Goal: Task Accomplishment & Management: Complete application form

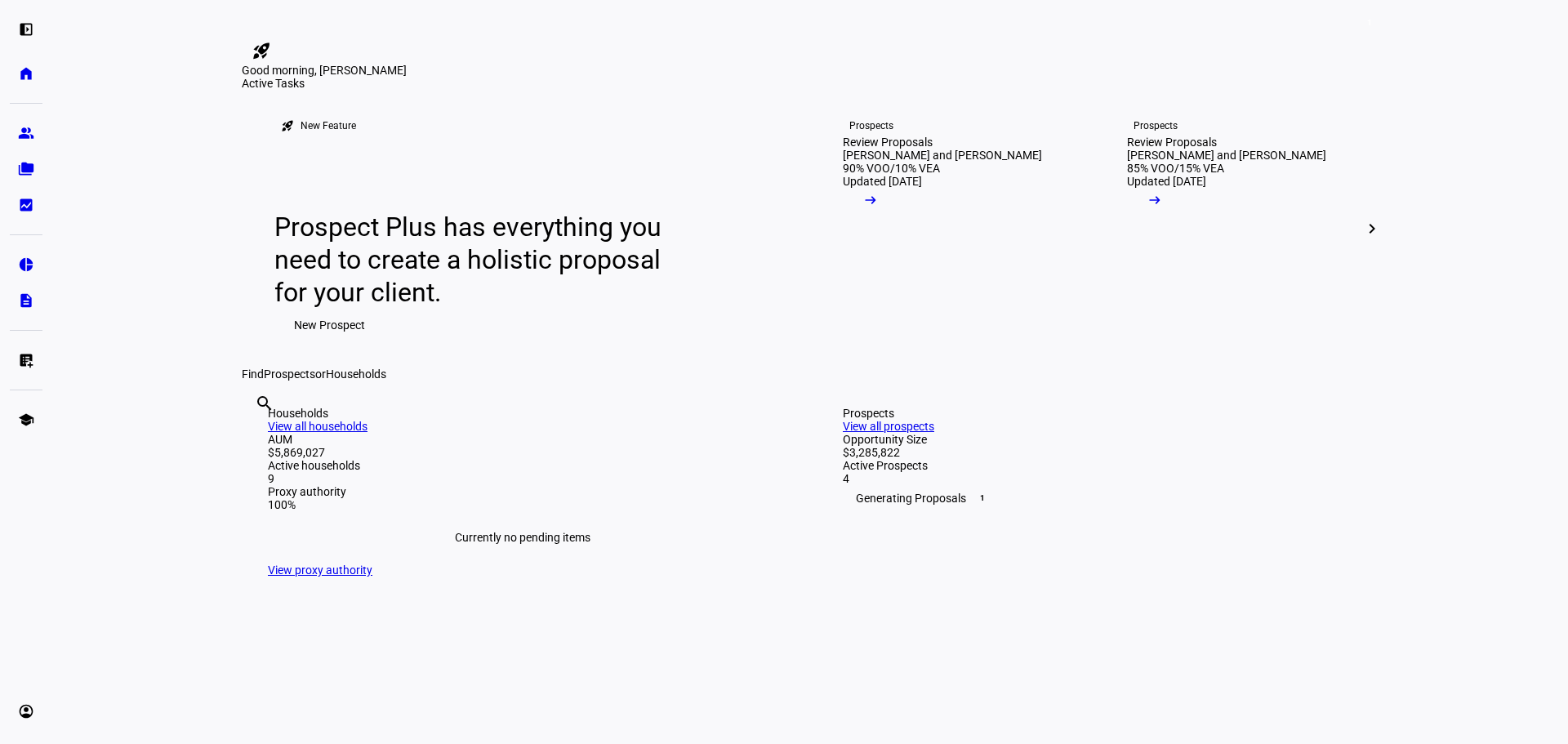
click at [342, 341] on span "New Prospect" at bounding box center [329, 325] width 71 height 33
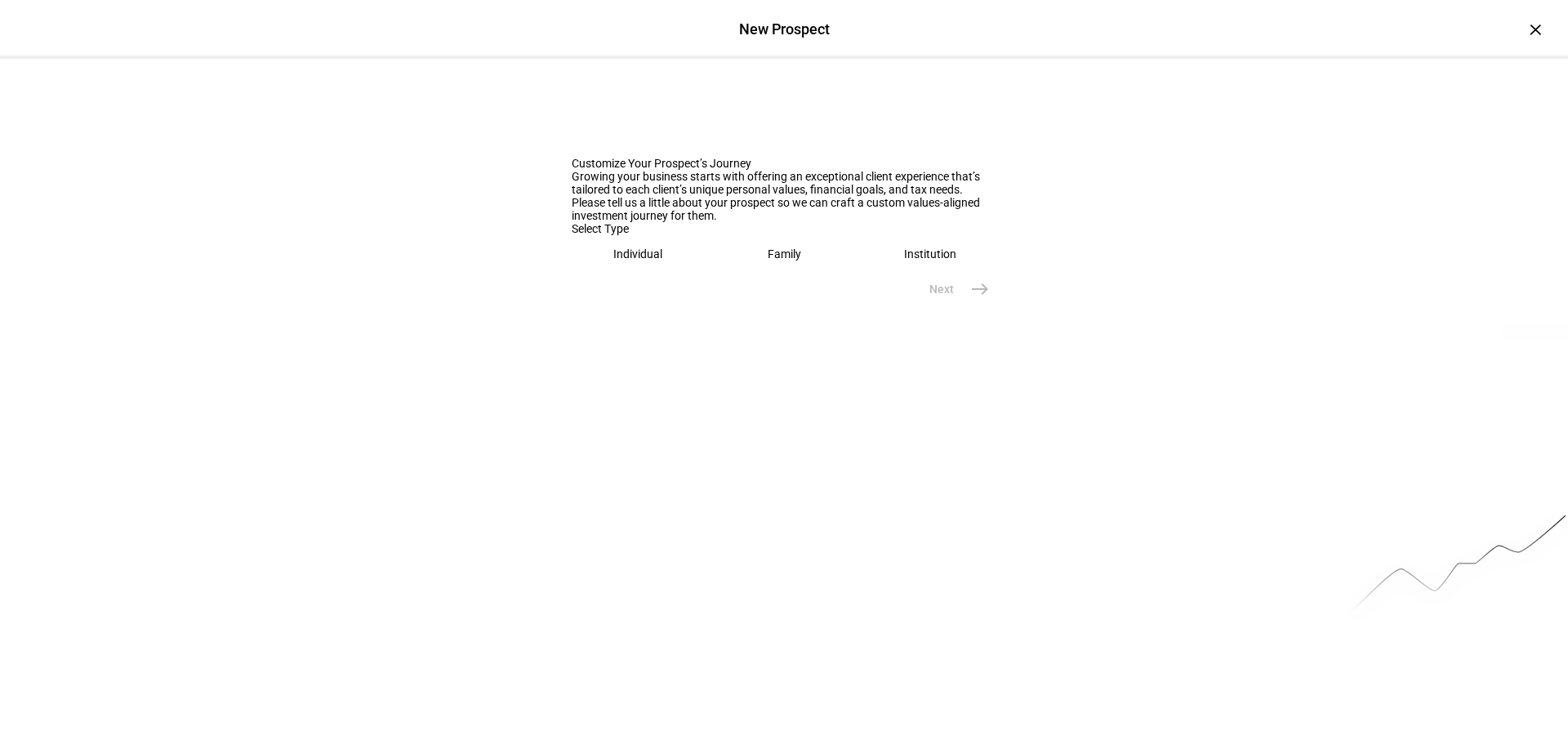
click at [609, 272] on eth-mega-radio-button "Individual" at bounding box center [638, 254] width 133 height 38
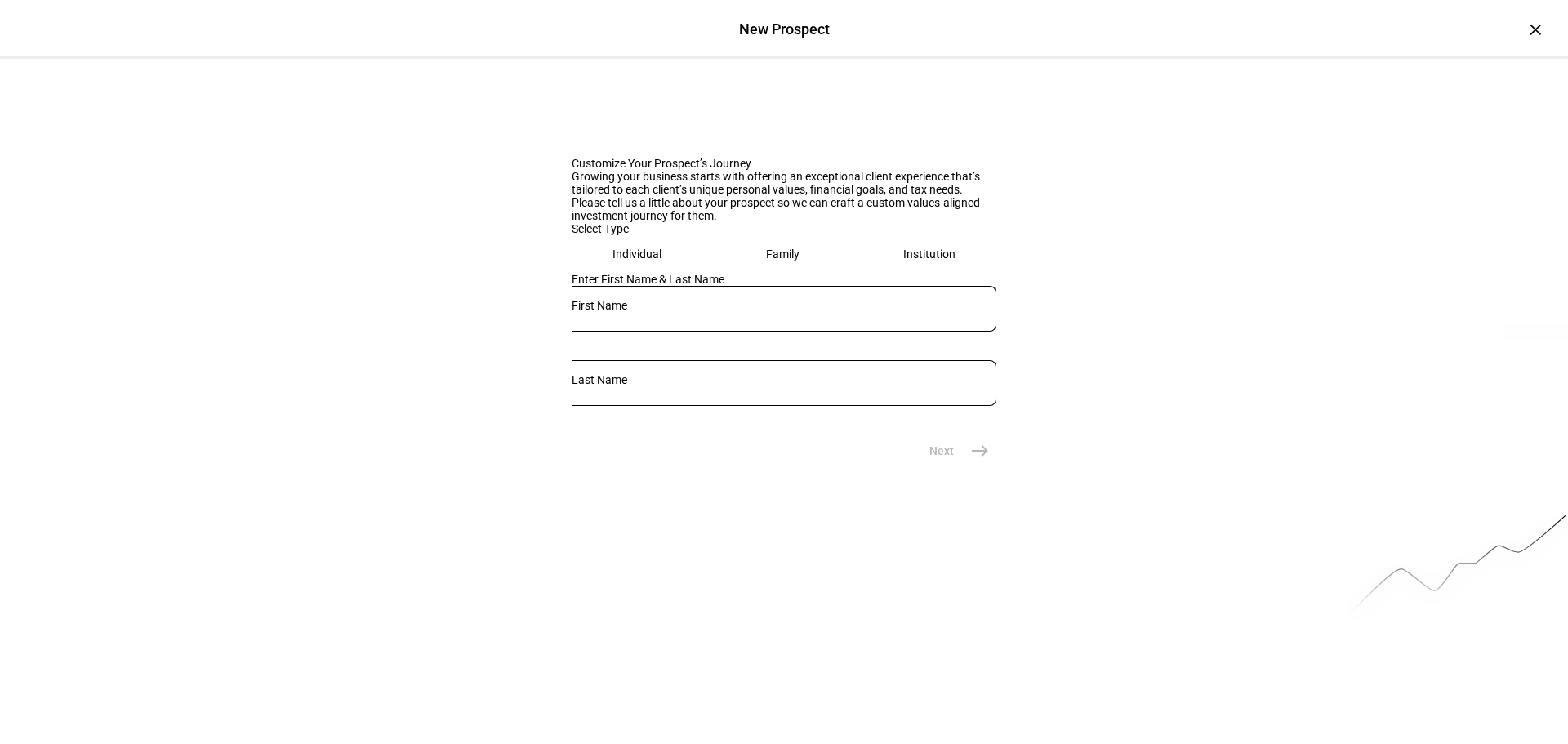
click at [701, 312] on input "text" at bounding box center [784, 305] width 425 height 13
type input "[PERSON_NAME]"
click at [897, 386] on input "text" at bounding box center [784, 379] width 425 height 13
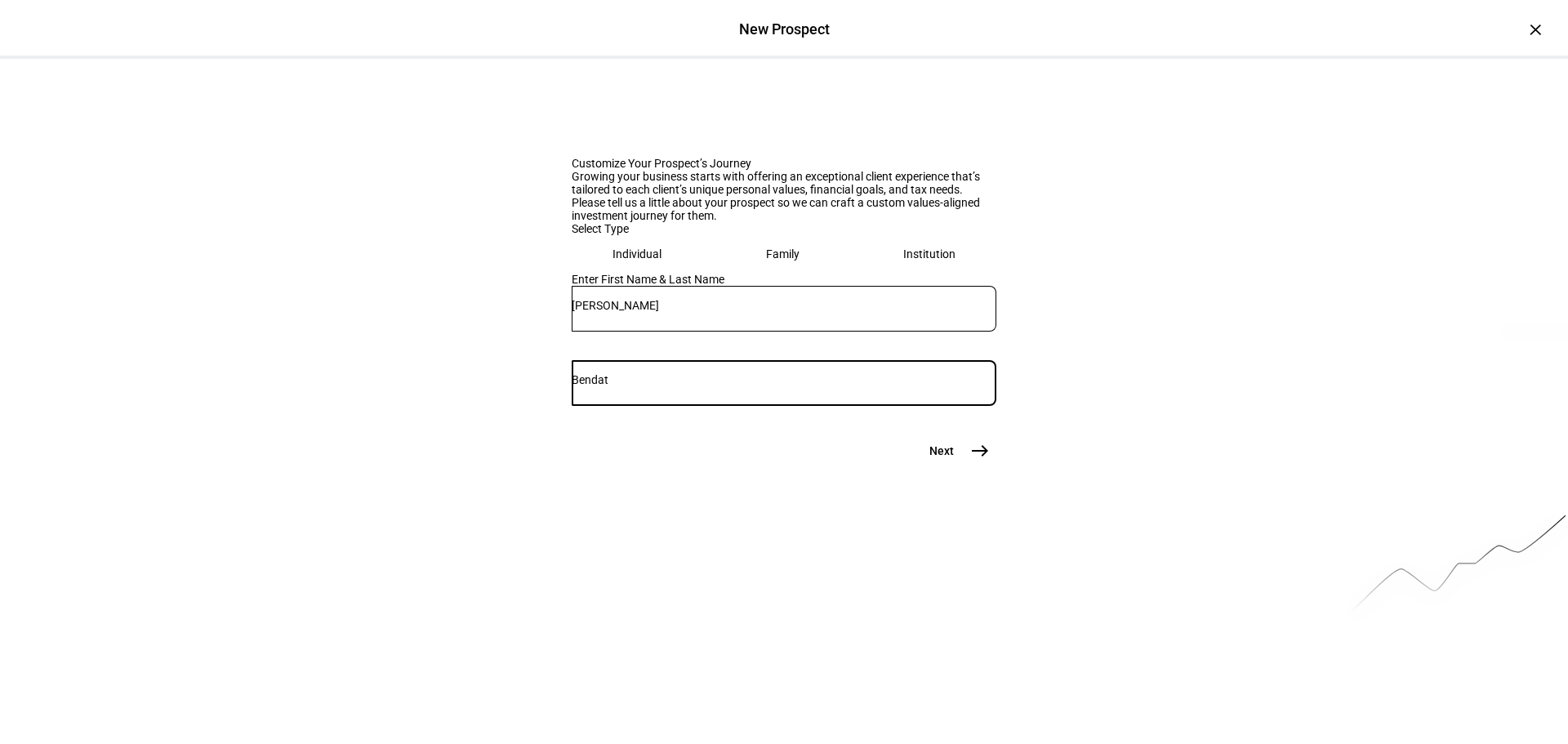
type input "Bendat"
click at [980, 460] on mat-icon "east" at bounding box center [980, 450] width 20 height 20
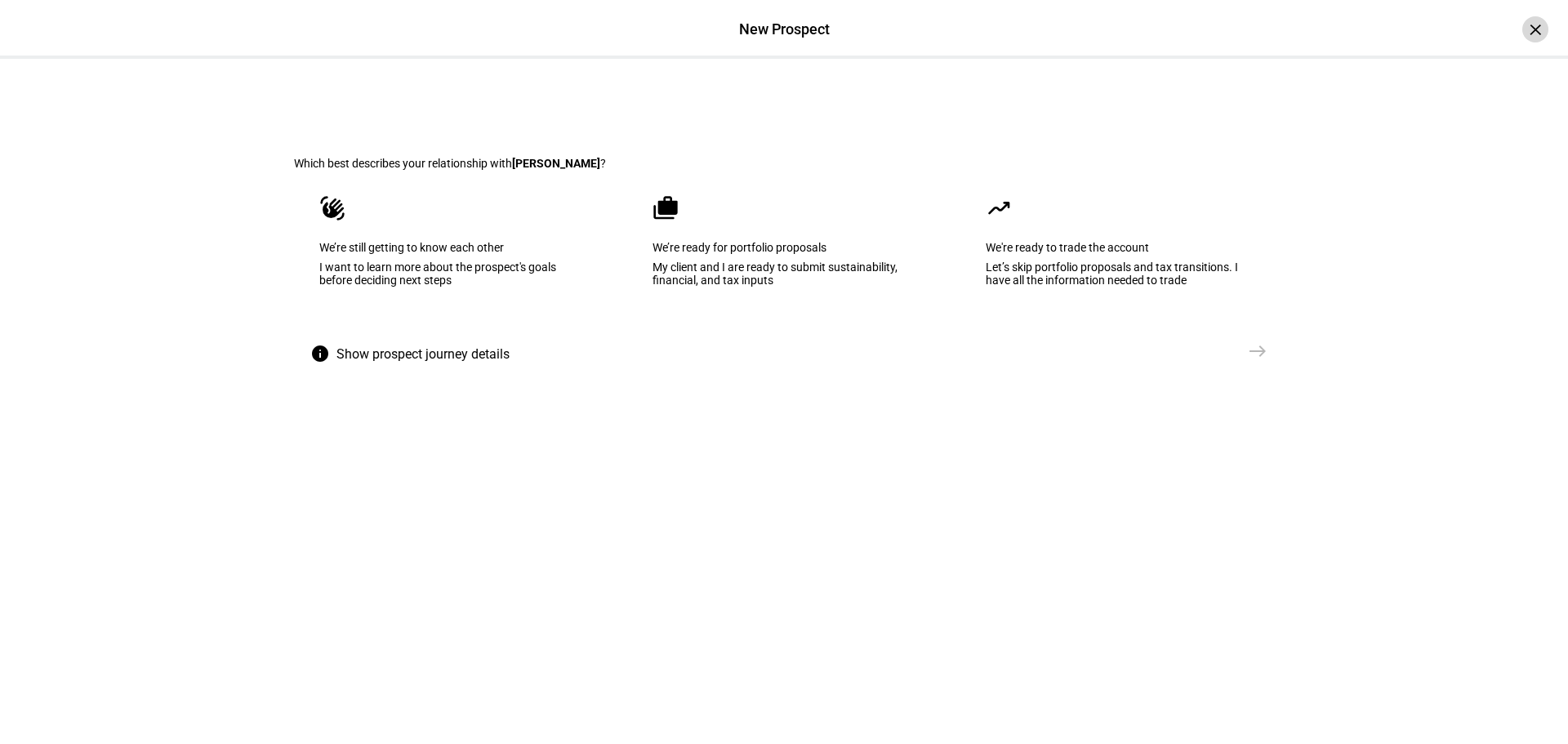
click at [1522, 35] on div "×" at bounding box center [1535, 29] width 26 height 26
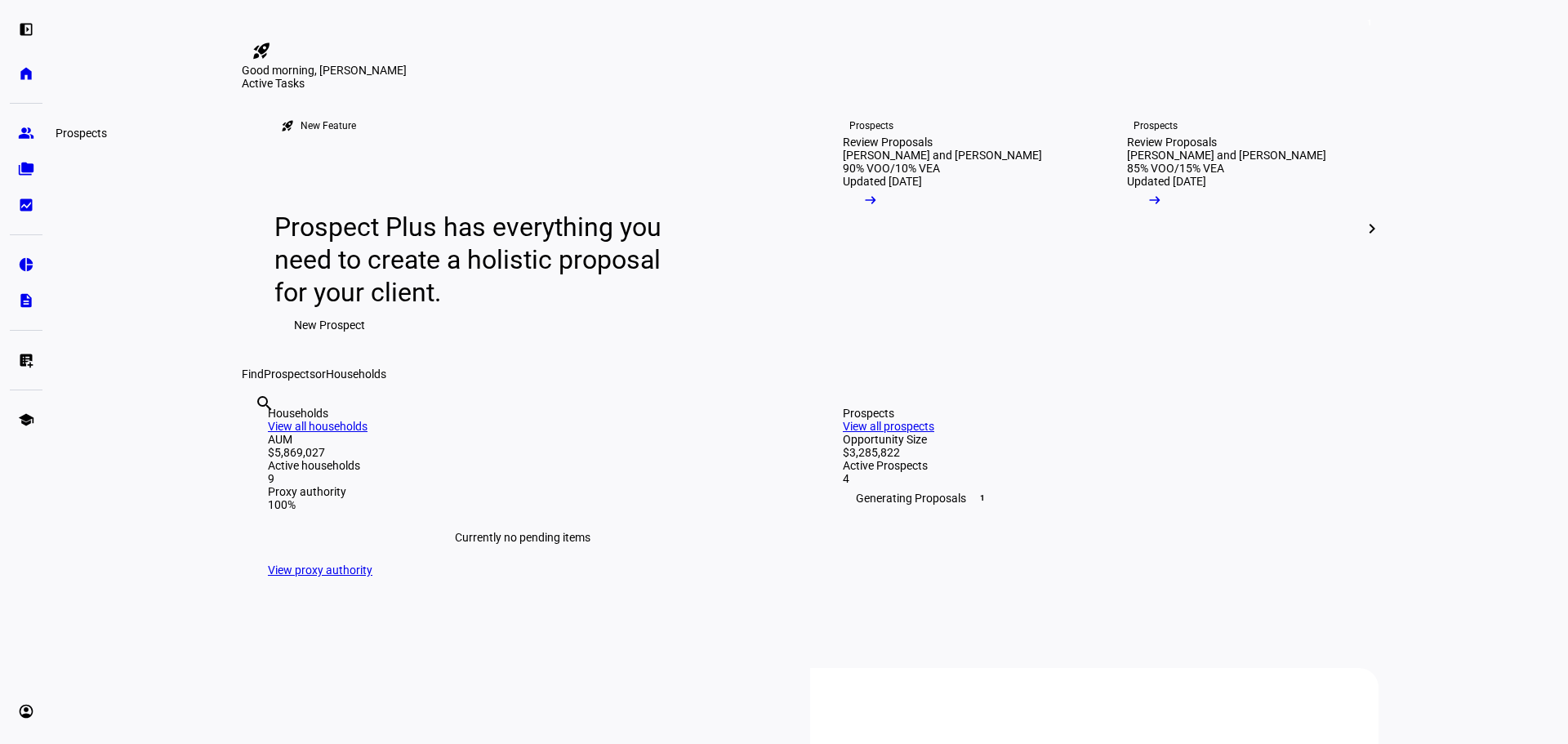
click at [28, 135] on eth-mat-symbol "group" at bounding box center [26, 132] width 16 height 16
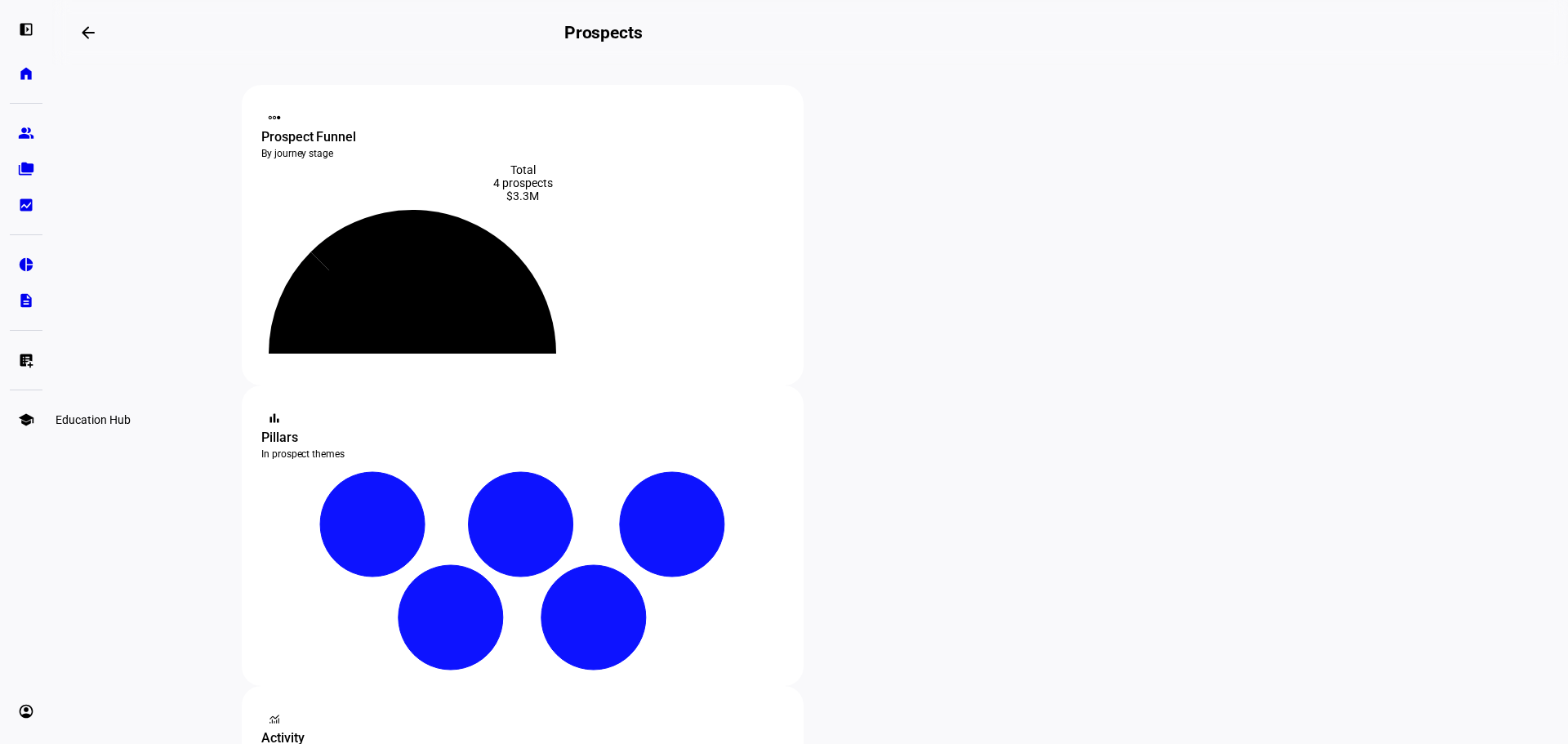
click at [20, 405] on link "school Education Hub" at bounding box center [26, 419] width 33 height 33
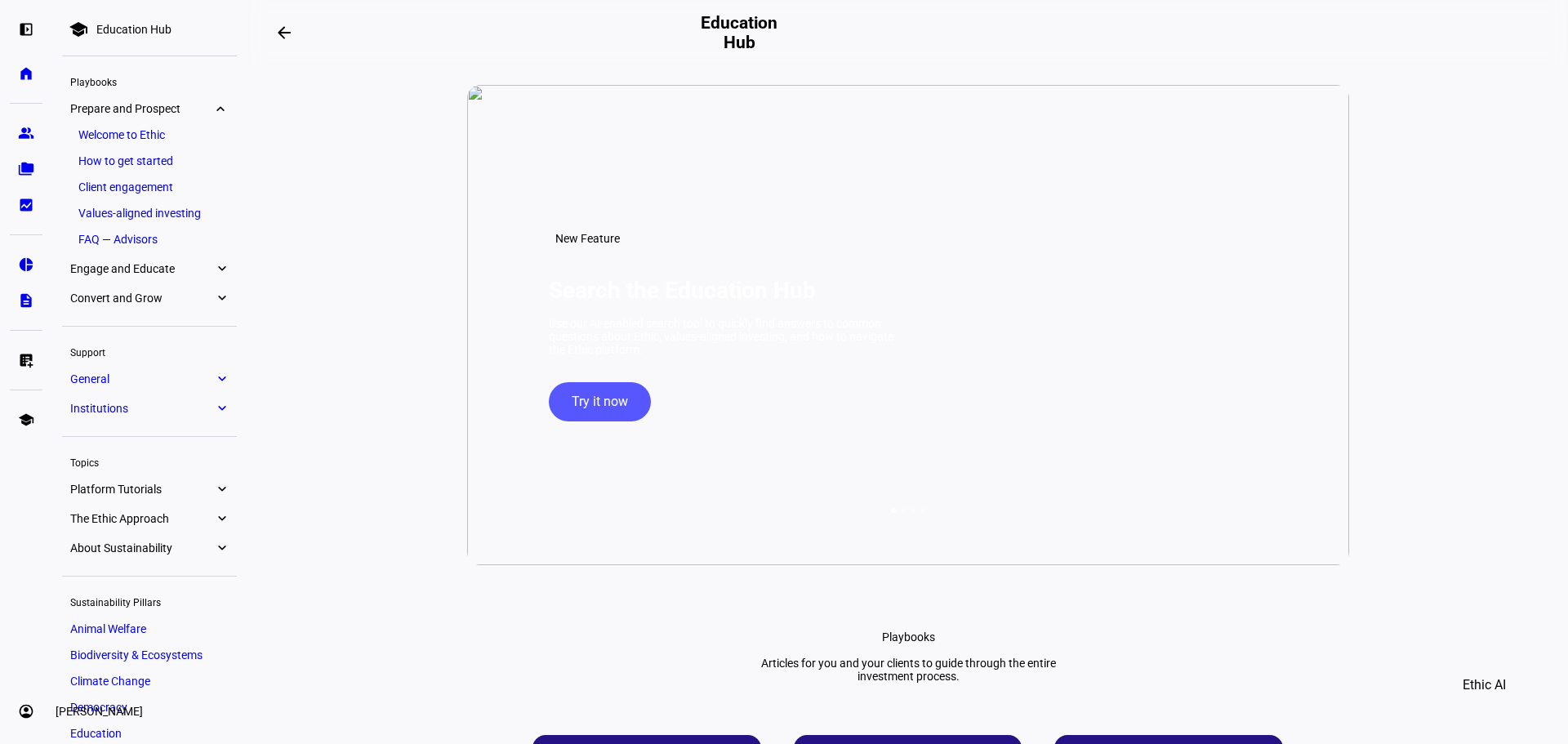
click at [30, 702] on link "account_circle [PERSON_NAME] expand_more" at bounding box center [26, 711] width 33 height 33
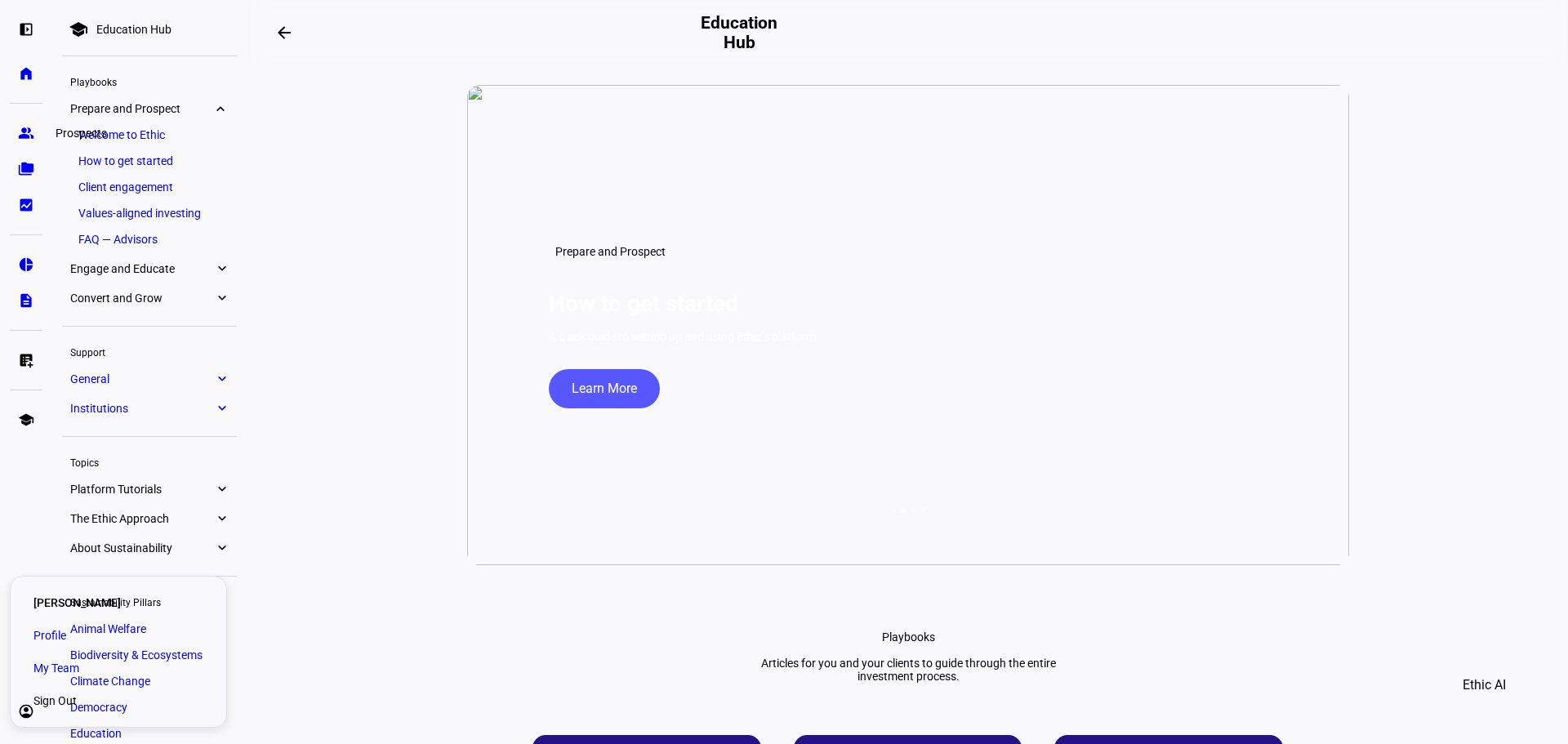
click at [35, 138] on link "group Prospects" at bounding box center [26, 133] width 33 height 33
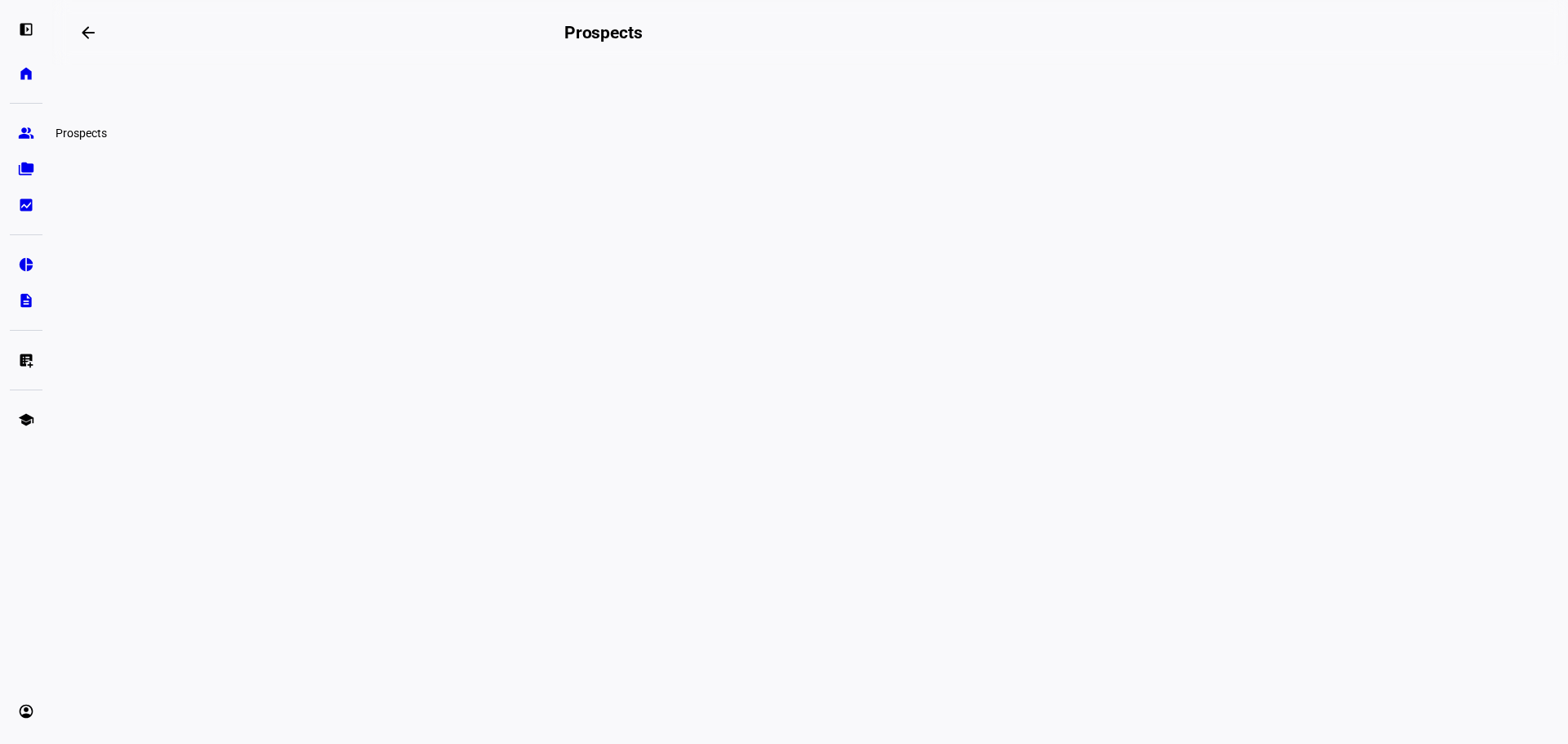
click at [20, 131] on eth-mat-symbol "group" at bounding box center [26, 132] width 16 height 16
click at [24, 81] on eth-mat-symbol "home" at bounding box center [26, 73] width 16 height 16
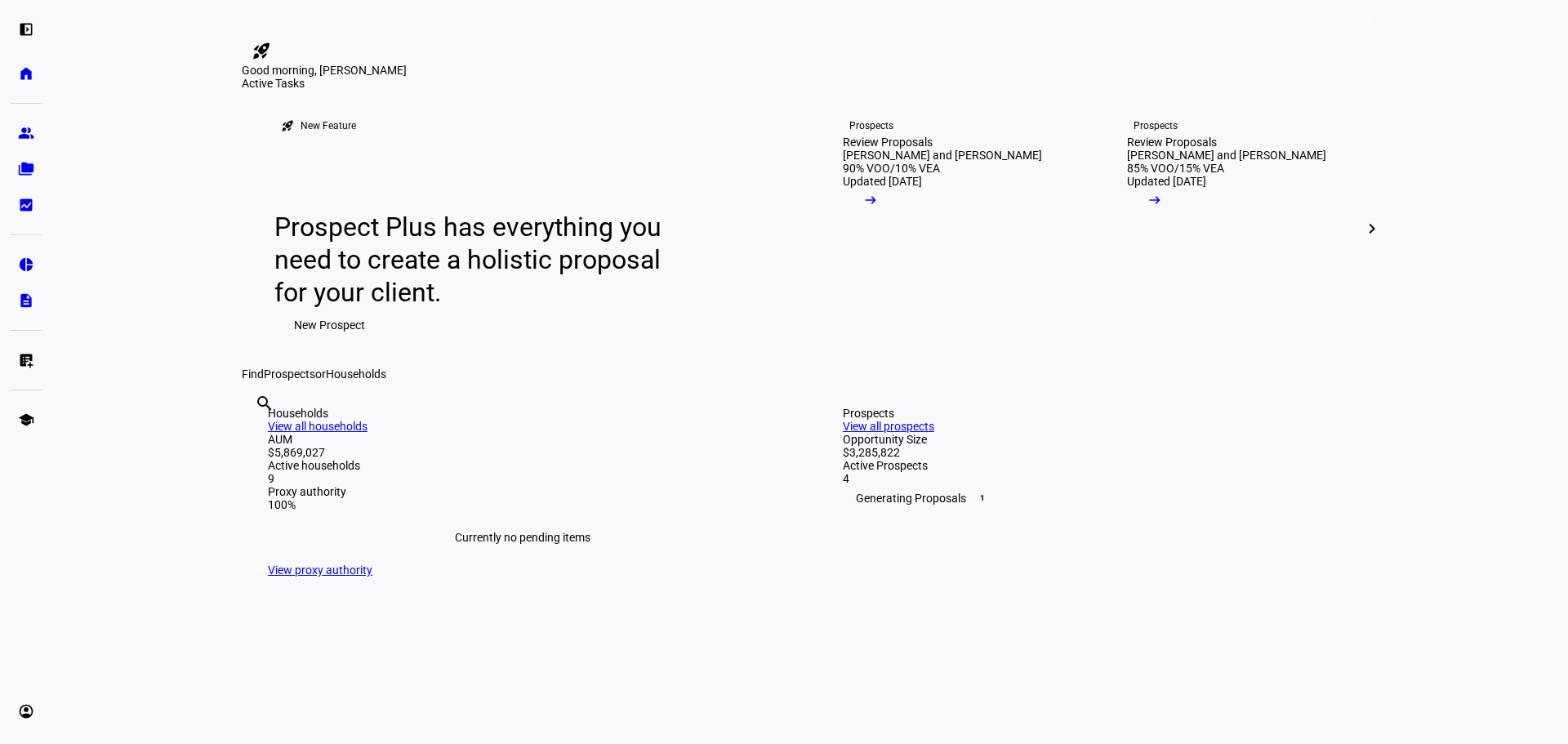
click at [339, 341] on span "New Prospect" at bounding box center [329, 325] width 71 height 33
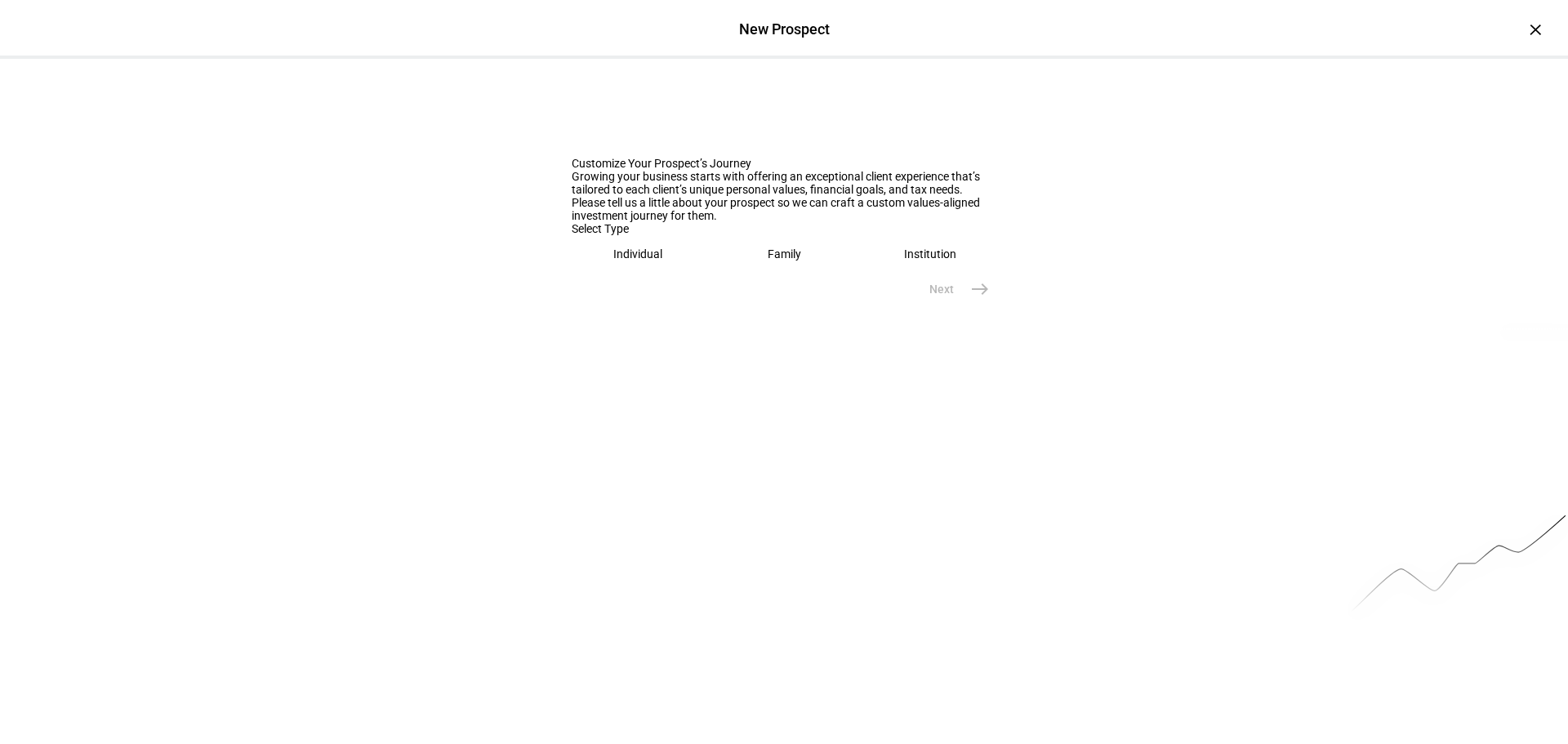
click at [647, 260] on div "Individual" at bounding box center [638, 253] width 49 height 13
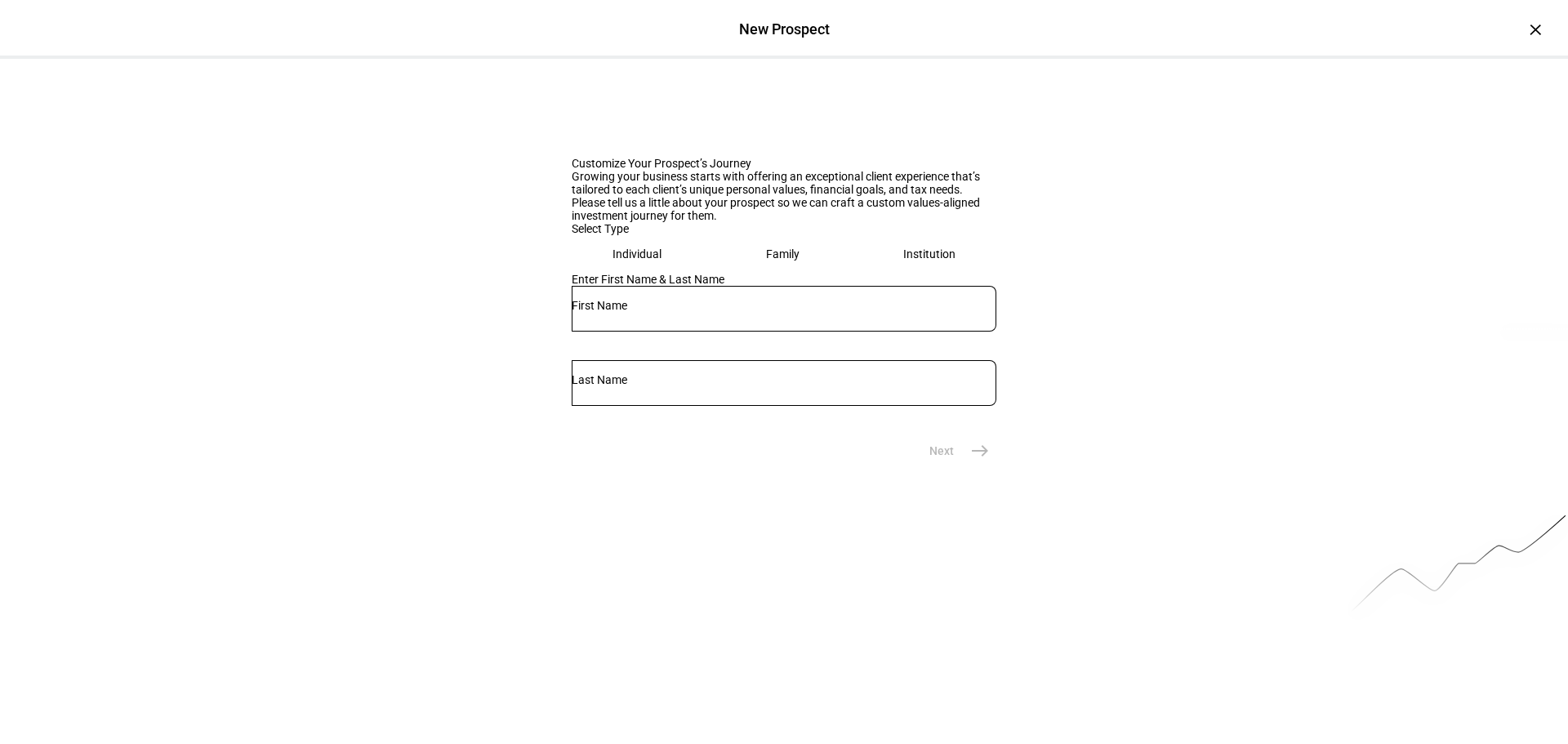
click at [638, 312] on input "text" at bounding box center [784, 305] width 425 height 13
type input "[PERSON_NAME]"
click at [823, 386] on input "text" at bounding box center [784, 379] width 425 height 13
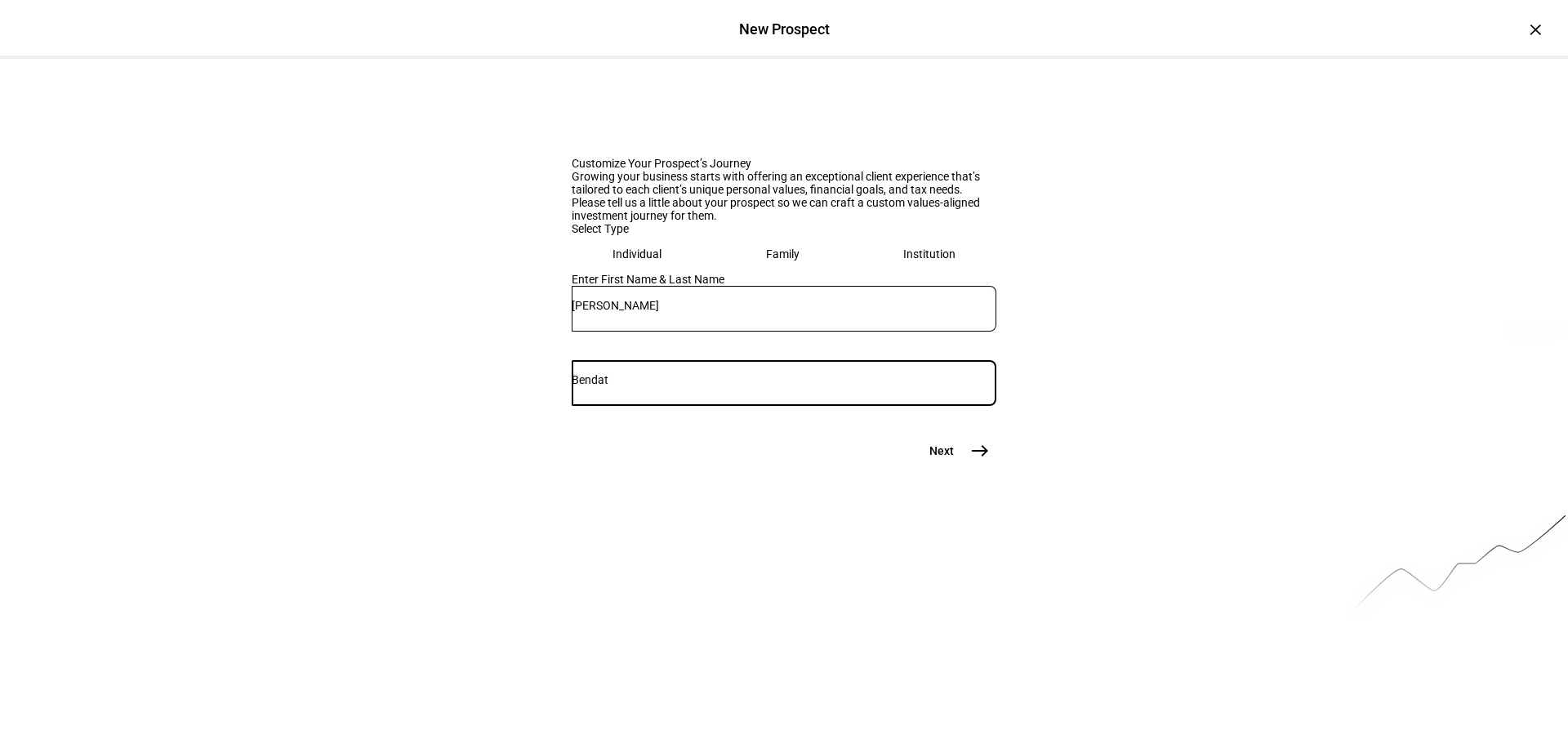
type input "Bendat"
click at [975, 460] on mat-icon "east" at bounding box center [980, 450] width 20 height 20
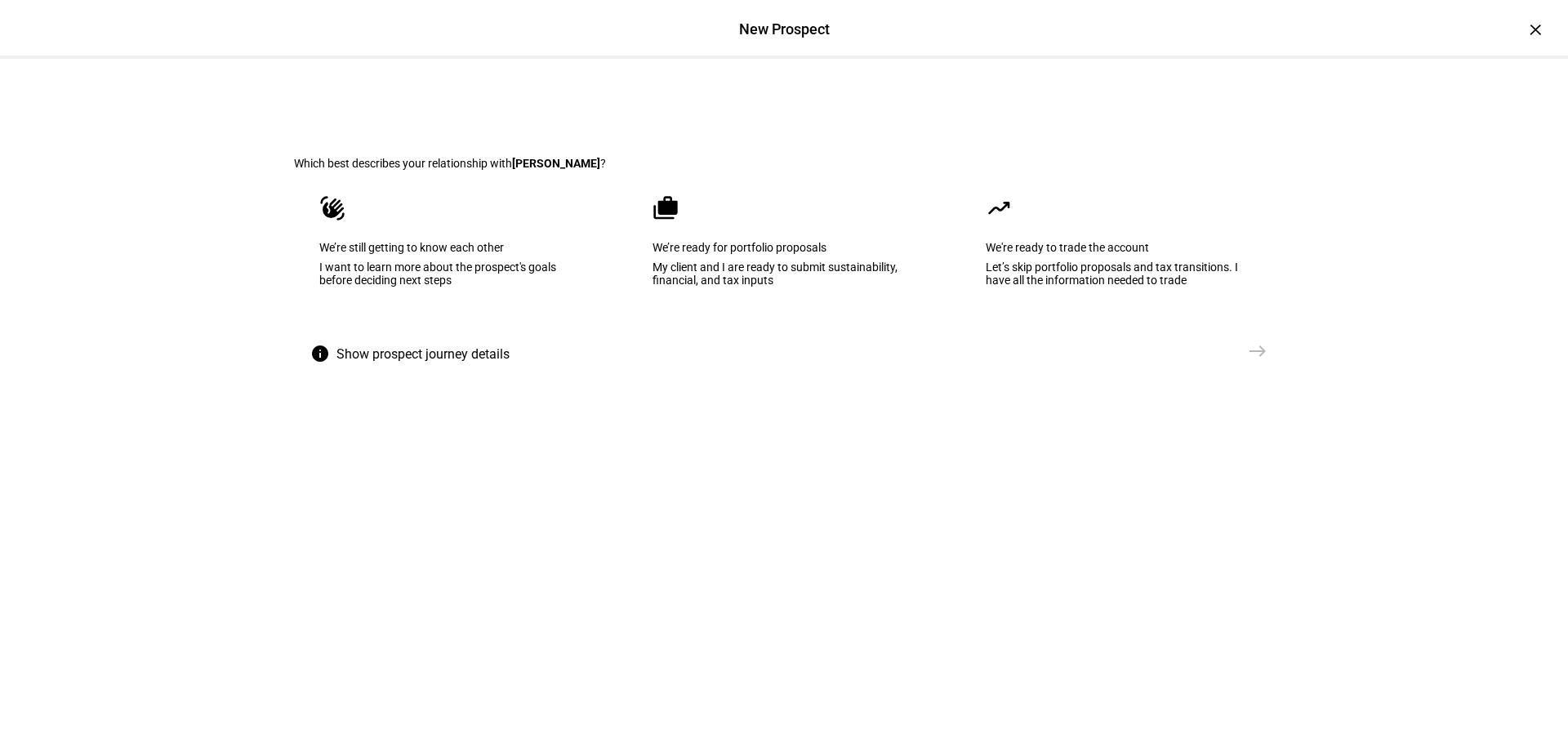
click at [432, 335] on eth-mega-radio-button "waving_hand We’re still getting to know each other I want to learn more about t…" at bounding box center [450, 253] width 314 height 165
click at [1249, 368] on span "east" at bounding box center [1258, 351] width 33 height 33
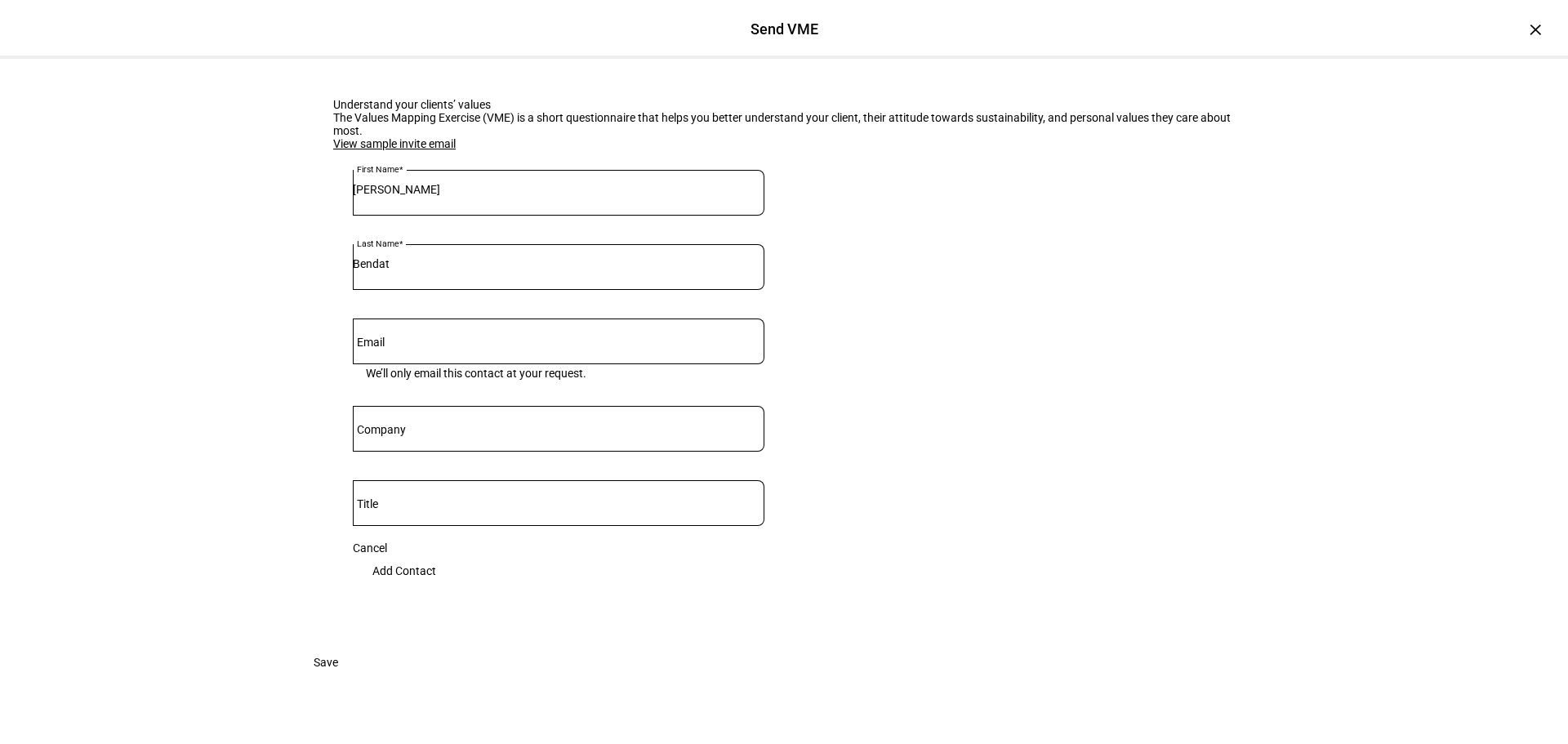
click at [458, 345] on input "Email" at bounding box center [558, 338] width 412 height 13
click at [490, 345] on input "Email" at bounding box center [558, 338] width 412 height 13
paste input "[EMAIL_ADDRESS][DOMAIN_NAME]"
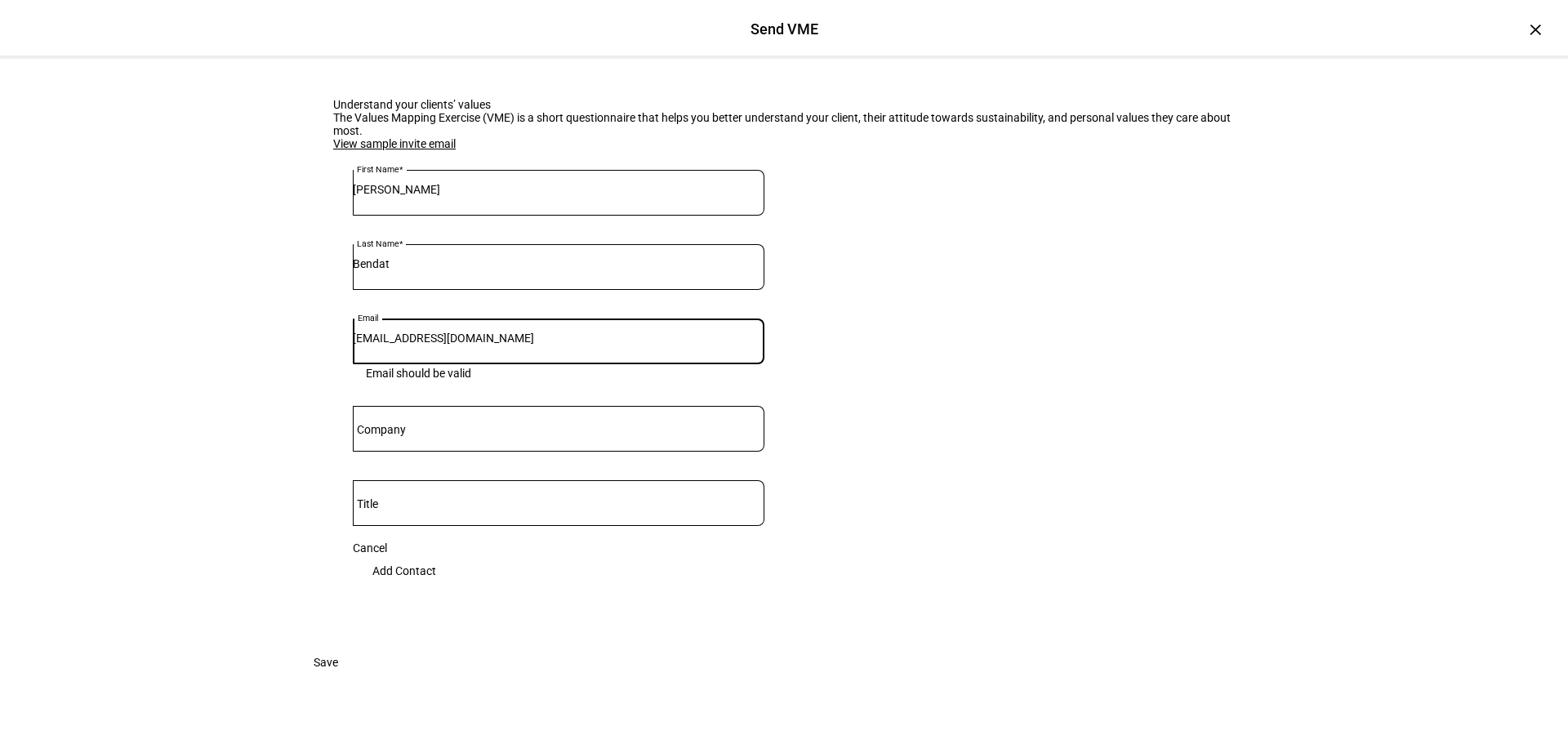
click at [487, 432] on input "Company" at bounding box center [558, 424] width 412 height 13
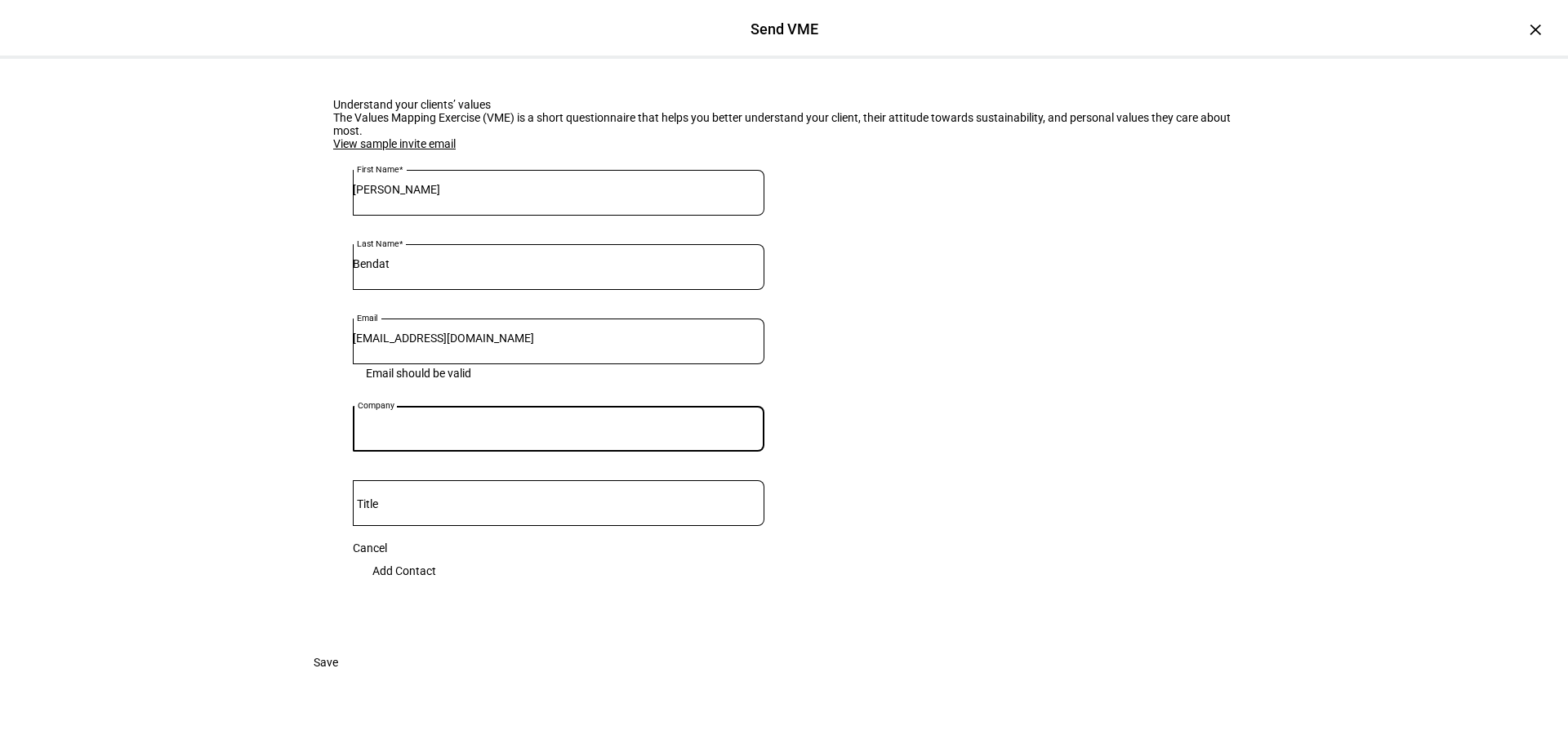
scroll to position [204, 0]
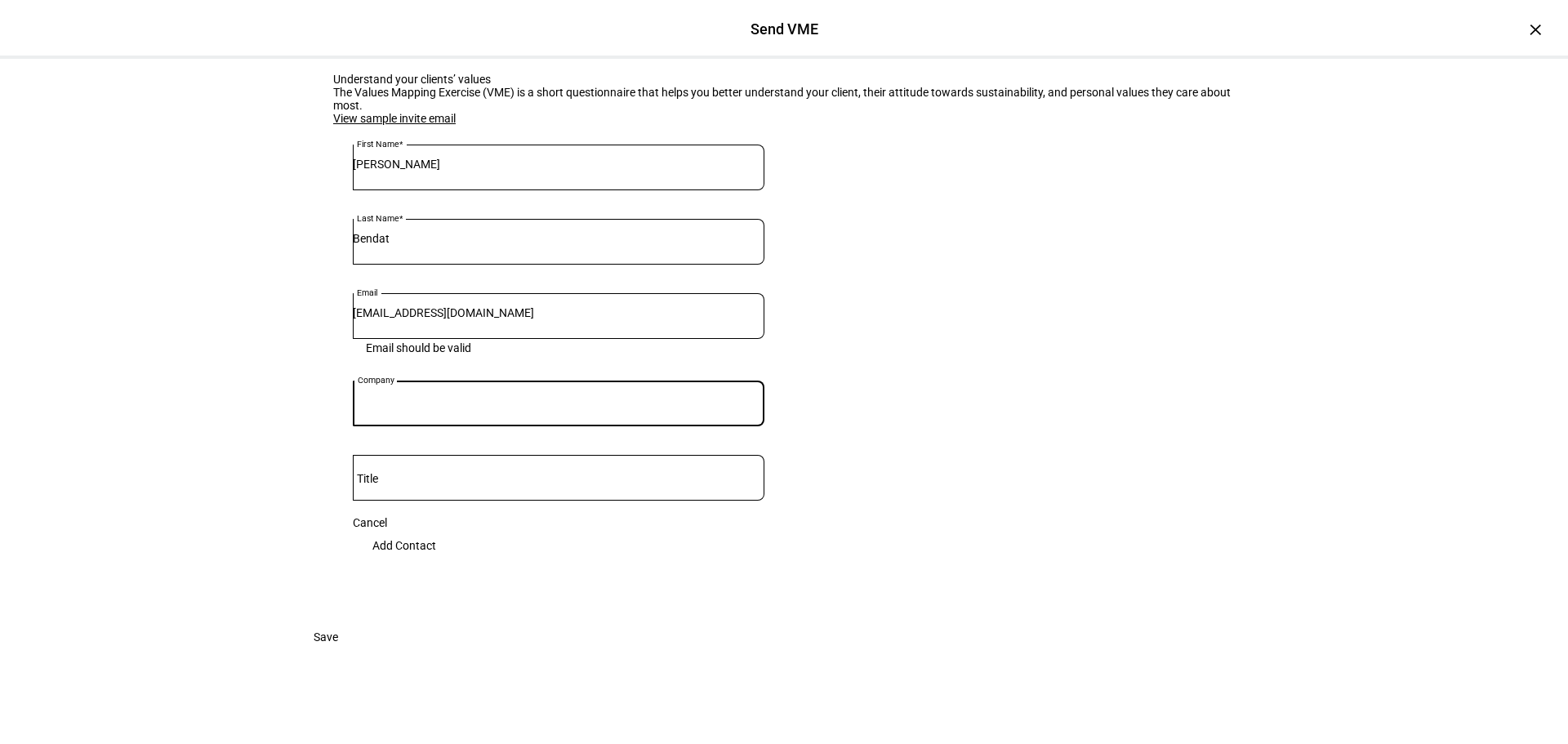
click at [479, 454] on div at bounding box center [558, 477] width 412 height 46
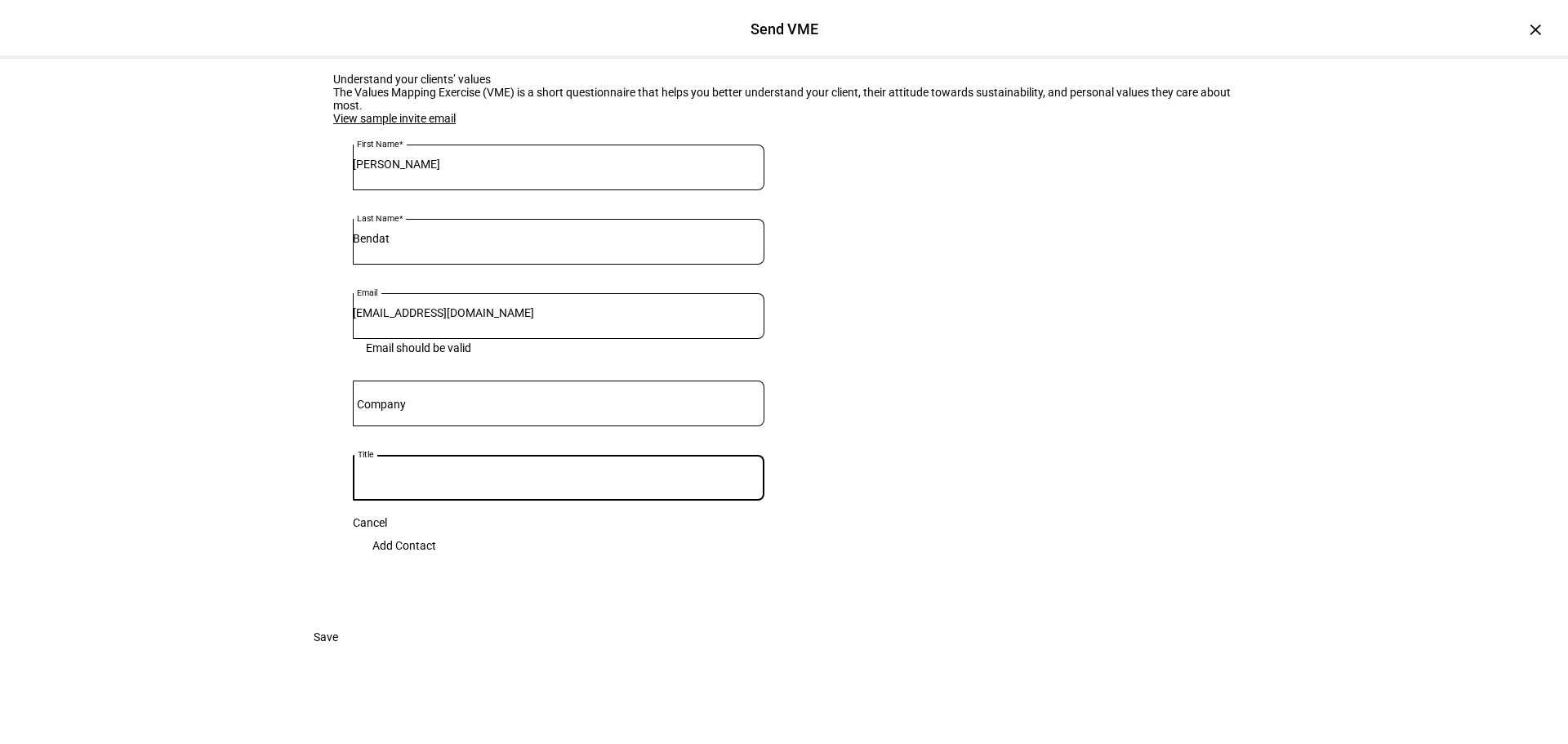
scroll to position [41, 0]
click at [557, 426] on div at bounding box center [558, 403] width 412 height 46
click at [445, 500] on div at bounding box center [558, 477] width 412 height 46
click at [386, 319] on input "[EMAIL_ADDRESS][DOMAIN_NAME]" at bounding box center [558, 312] width 412 height 13
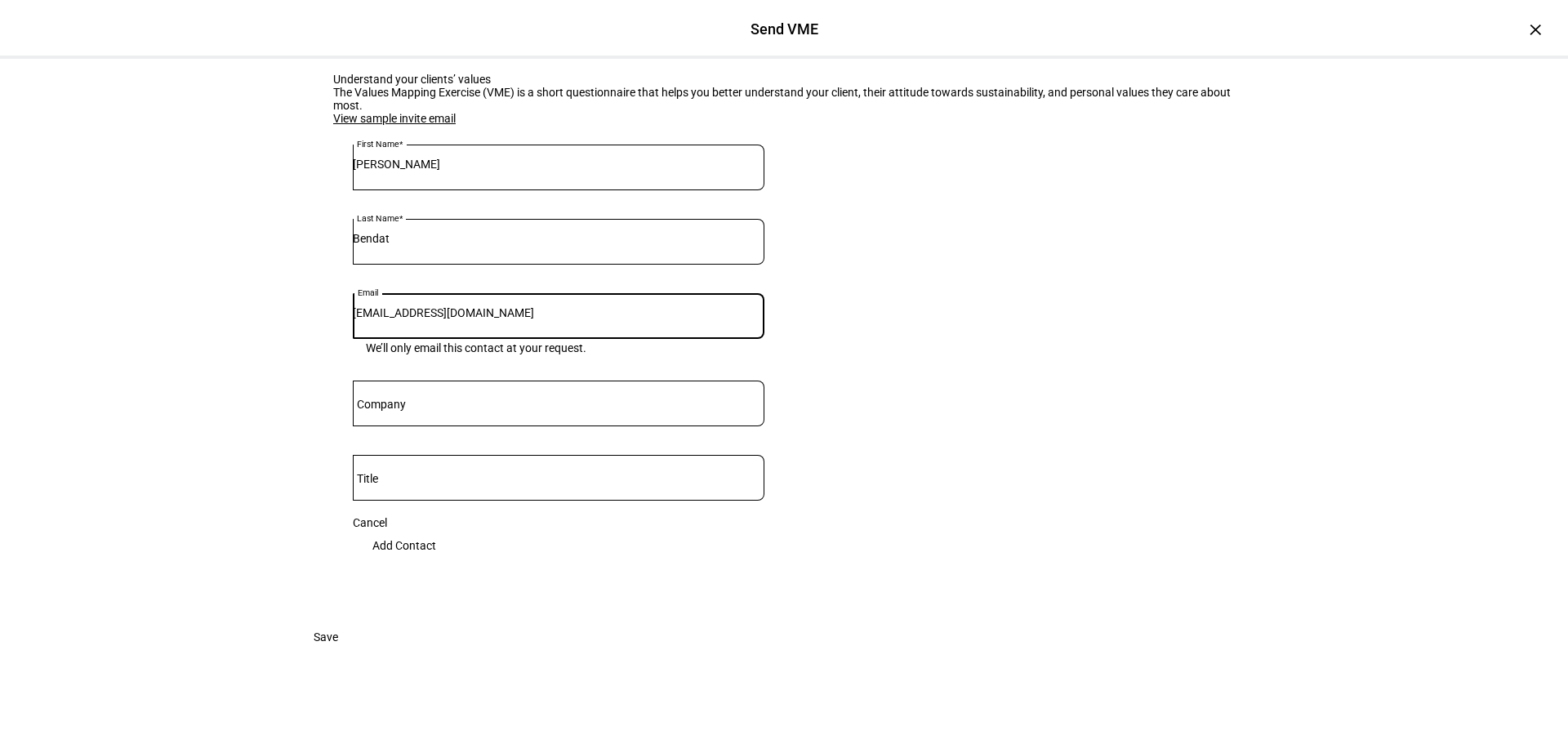
type input "[EMAIL_ADDRESS][DOMAIN_NAME]"
click at [909, 486] on eth-form-card "Understand your clients’ values The Values Mapping Exercise (VME) is a short qu…" at bounding box center [784, 326] width 980 height 587
click at [436, 529] on span "Add Contact" at bounding box center [404, 546] width 64 height 33
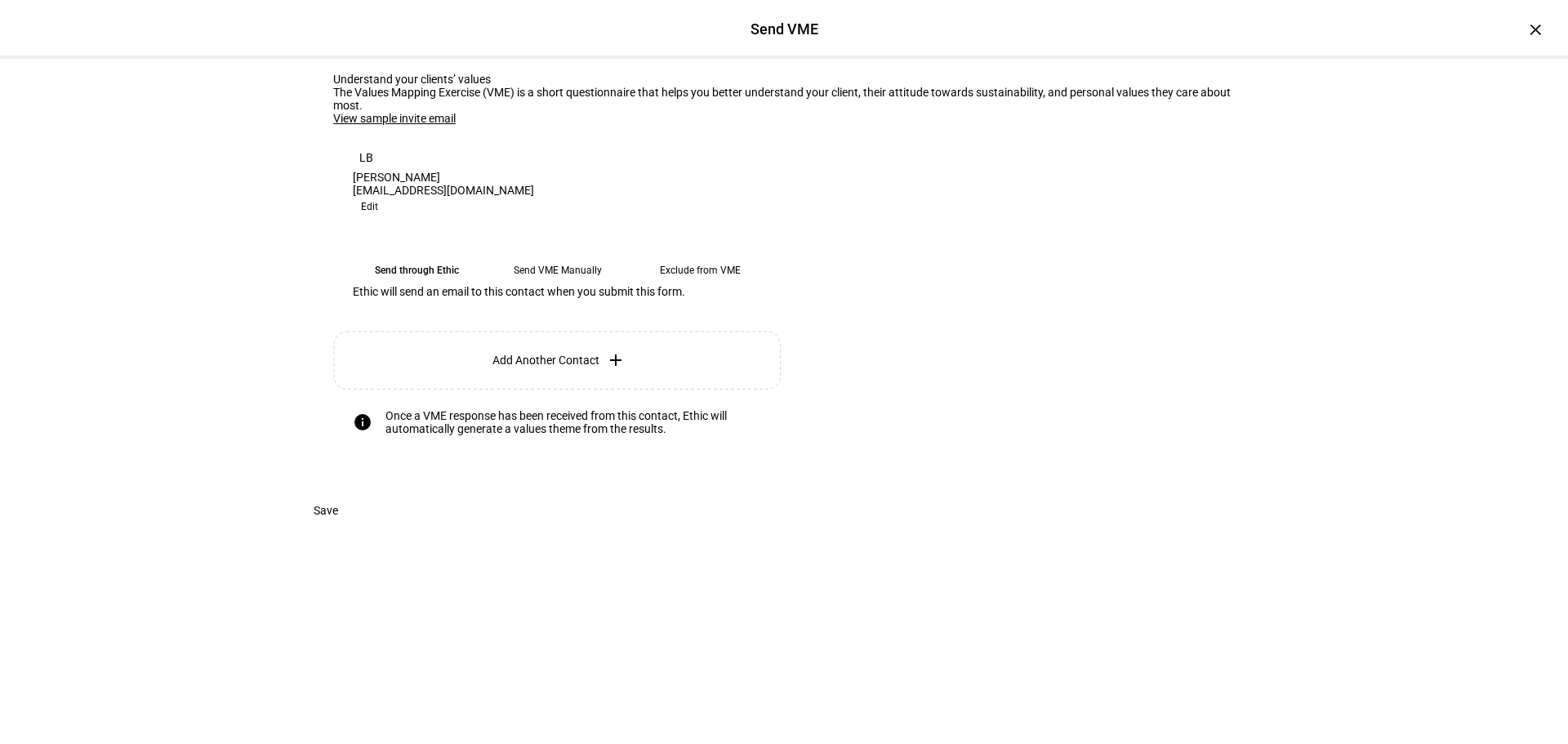
scroll to position [29, 0]
click at [519, 285] on eth-mega-radio-button "Send VME Manually" at bounding box center [558, 270] width 129 height 29
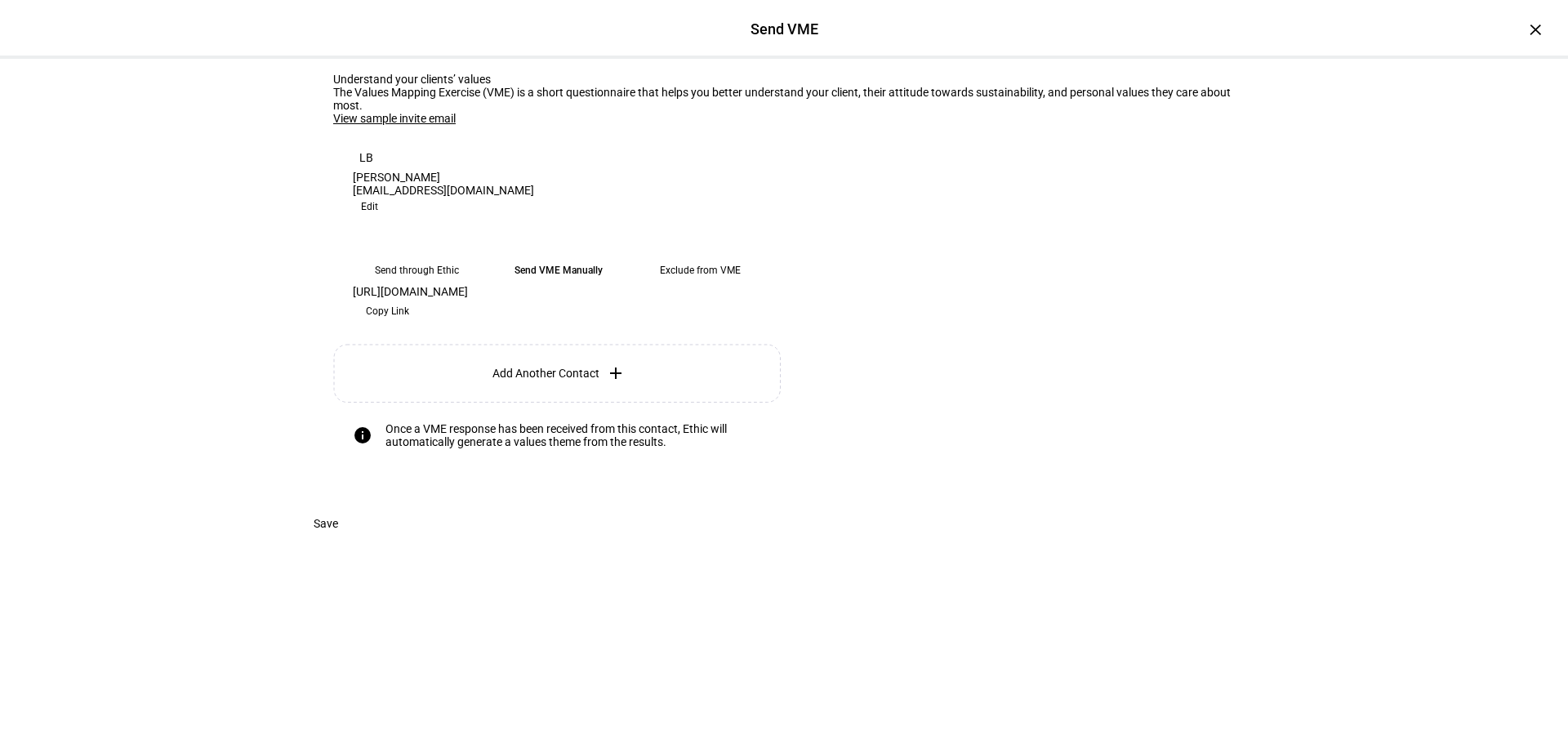
click at [409, 324] on span "Copy Link" at bounding box center [388, 311] width 43 height 26
click at [338, 540] on span "Save" at bounding box center [326, 523] width 25 height 33
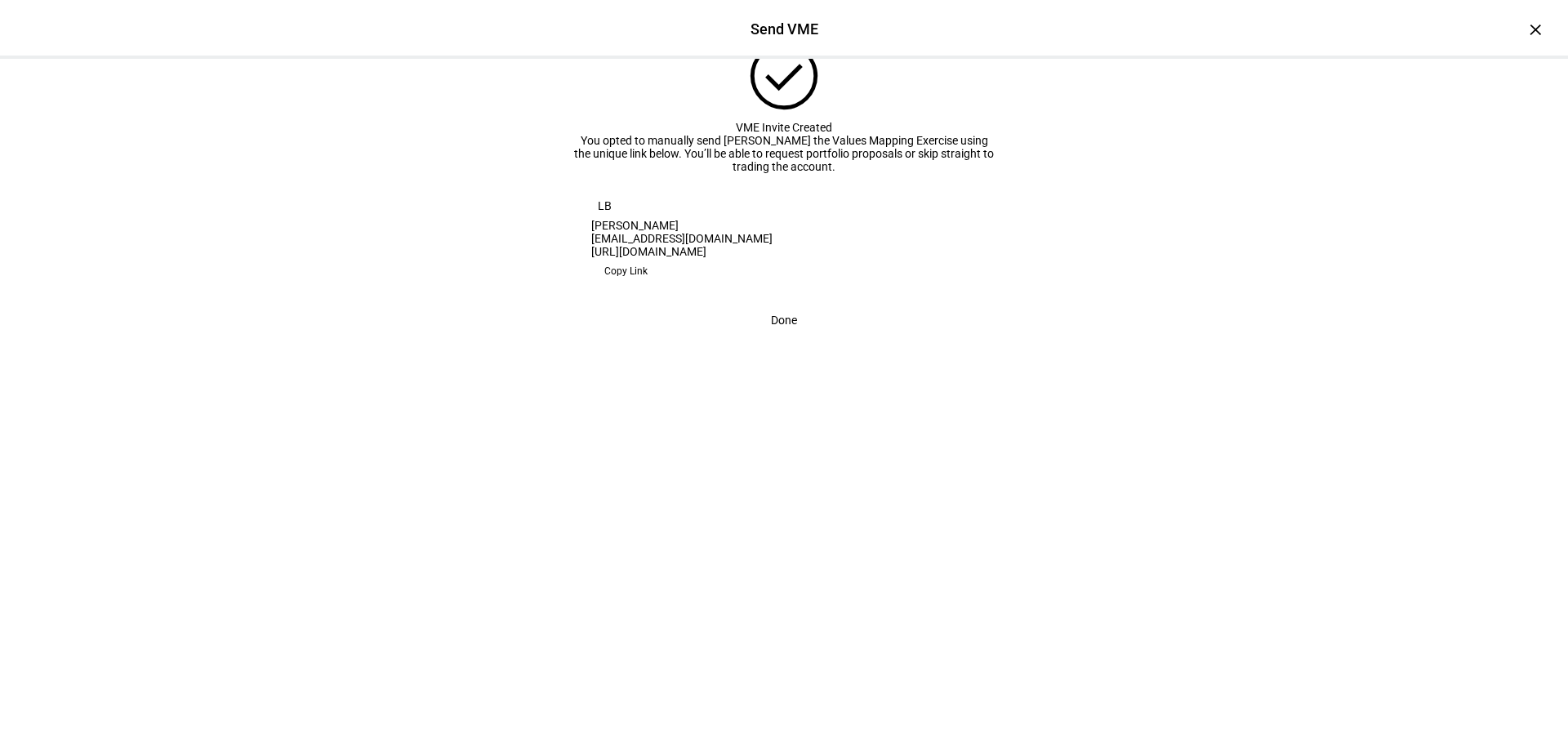
click at [647, 284] on span "Copy Link" at bounding box center [626, 271] width 43 height 26
click at [786, 336] on span "Done" at bounding box center [784, 320] width 26 height 33
